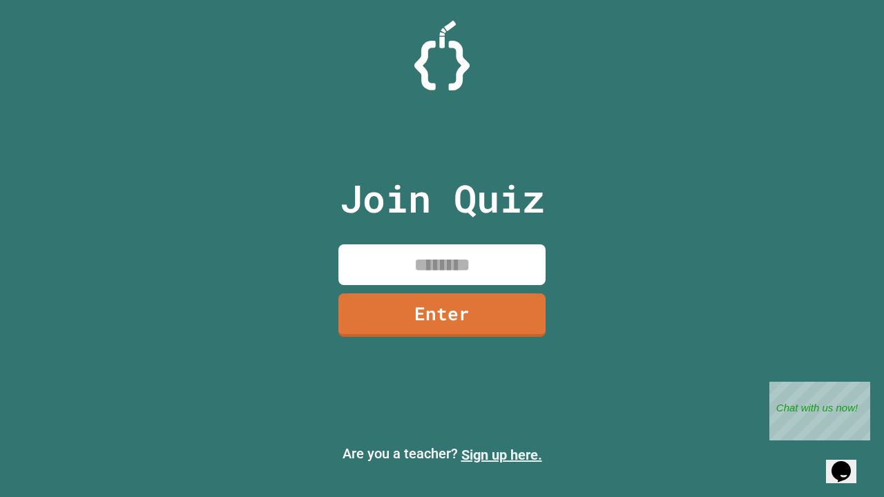
click at [502, 455] on link "Sign up here." at bounding box center [501, 455] width 81 height 17
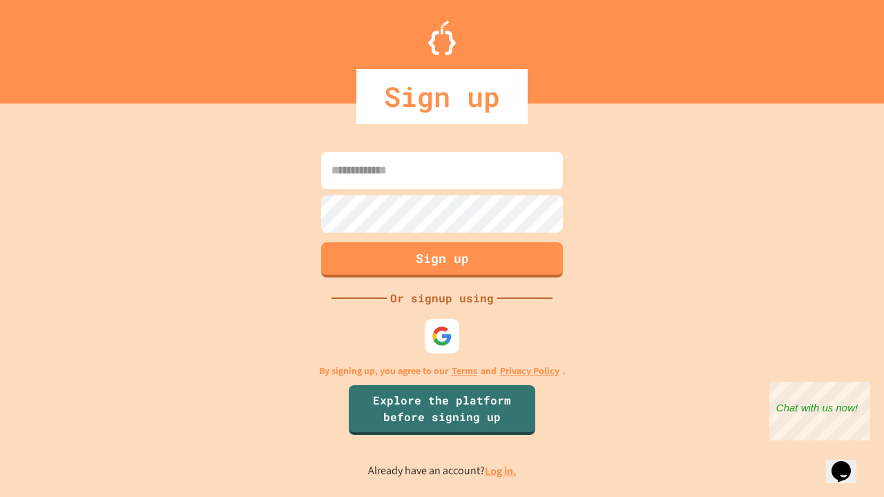
click at [502, 471] on link "Log in." at bounding box center [501, 471] width 32 height 15
